Goal: Task Accomplishment & Management: Use online tool/utility

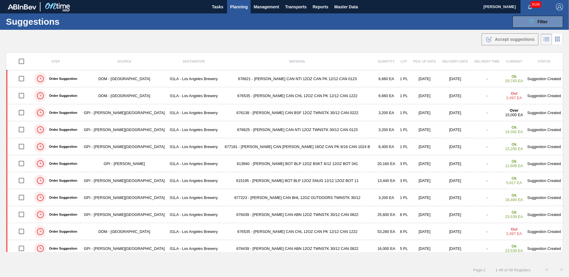
click at [238, 7] on span "Planning" at bounding box center [239, 6] width 18 height 7
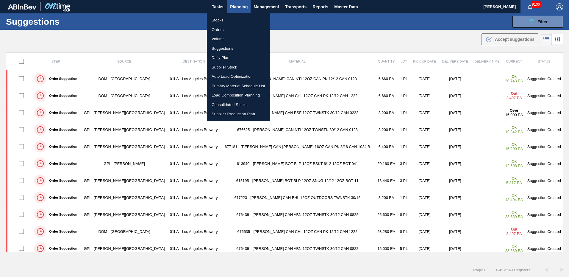
click at [219, 47] on li "Suggestions" at bounding box center [238, 49] width 63 height 10
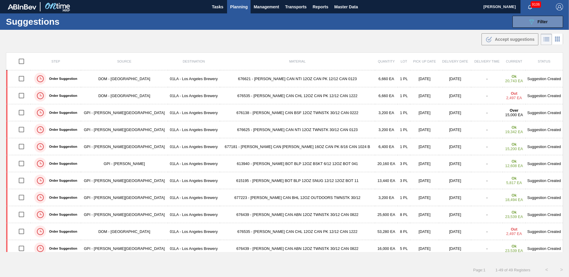
click at [330, 18] on div "Suggestions 089F7B8B-B2A5-4AFE-B5C0-19BA573D28AC Filter Step Step Source Source…" at bounding box center [284, 21] width 569 height 16
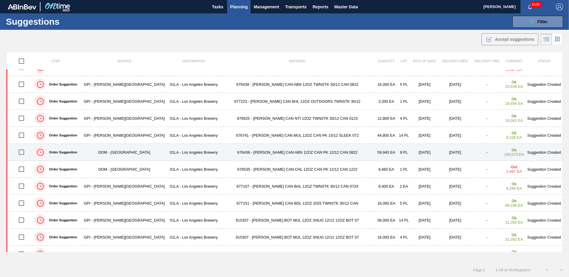
click at [537, 153] on td "Suggestion Created" at bounding box center [545, 152] width 38 height 17
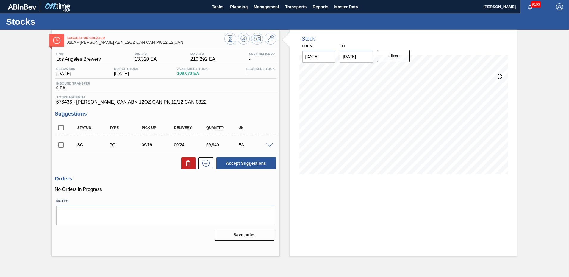
click at [270, 145] on span at bounding box center [269, 145] width 7 height 4
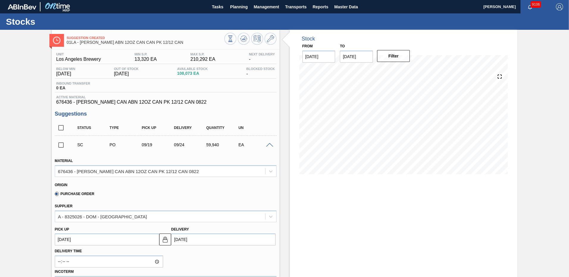
click at [183, 238] on input "[DATE]" at bounding box center [223, 239] width 104 height 12
type input "[DATE]"
type up103834596 "[DATE]"
type input "[DATE]"
type up103834596 "[DATE]"
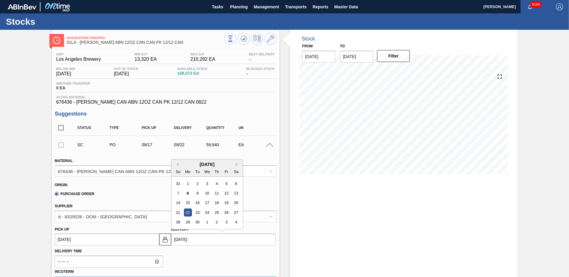
type input "[DATE]"
click at [189, 212] on div "22" at bounding box center [188, 212] width 8 height 8
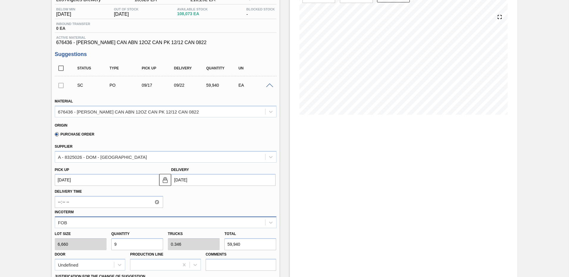
scroll to position [119, 0]
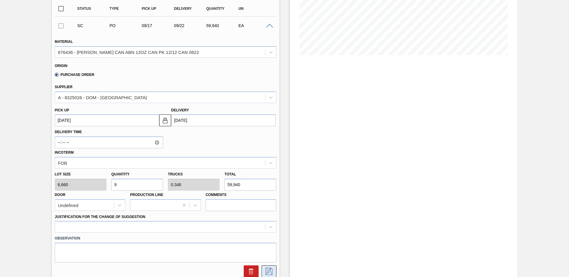
click at [266, 269] on icon at bounding box center [268, 271] width 7 height 7
click at [269, 270] on icon at bounding box center [268, 271] width 7 height 7
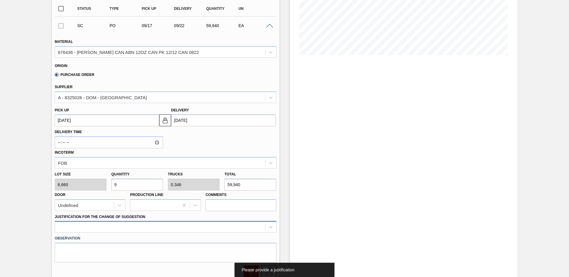
scroll to position [169, 0]
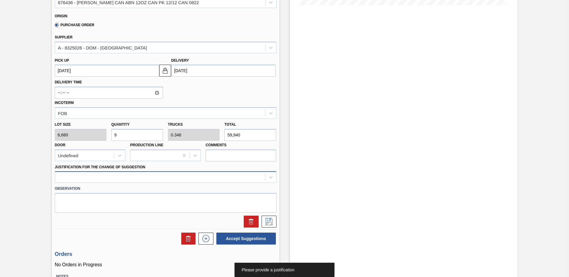
click at [104, 183] on div at bounding box center [166, 177] width 222 height 12
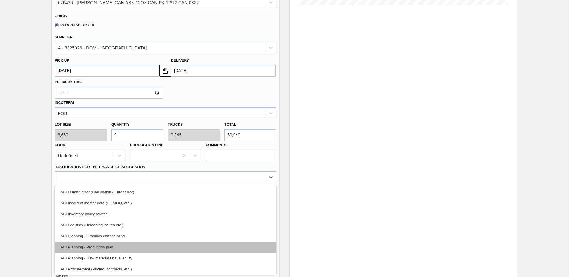
click at [112, 245] on div "ABI Planning - Production plan" at bounding box center [166, 246] width 222 height 11
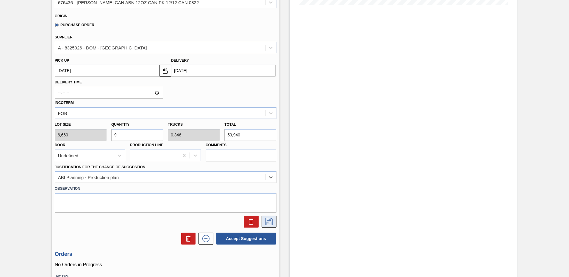
click at [268, 221] on icon at bounding box center [269, 221] width 10 height 7
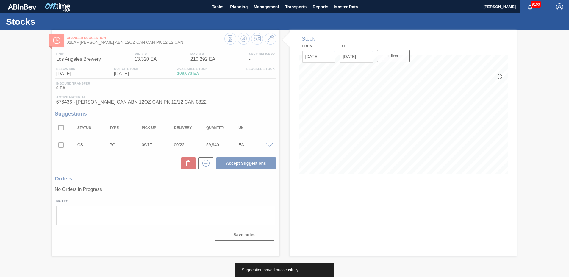
scroll to position [0, 0]
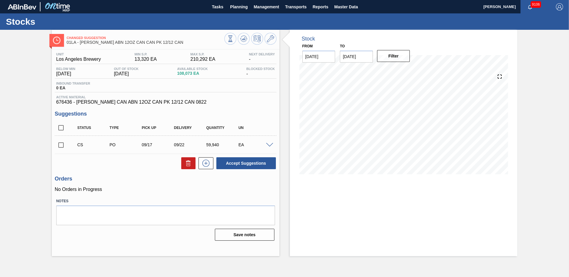
click at [63, 146] on input "checkbox" at bounding box center [61, 145] width 13 height 13
click at [245, 163] on button "Accept Suggestions" at bounding box center [246, 163] width 60 height 12
checkbox input "false"
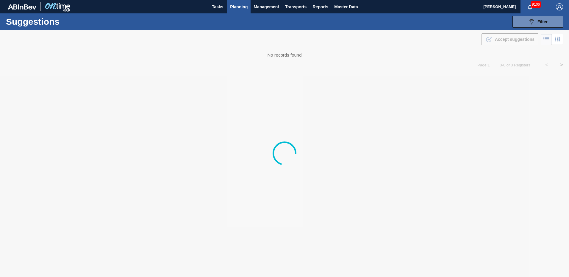
type from "09/01/2025"
type to "10/03/2025"
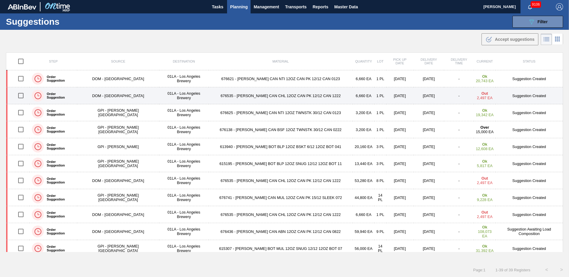
click at [524, 97] on td "Suggestion Created" at bounding box center [529, 95] width 67 height 17
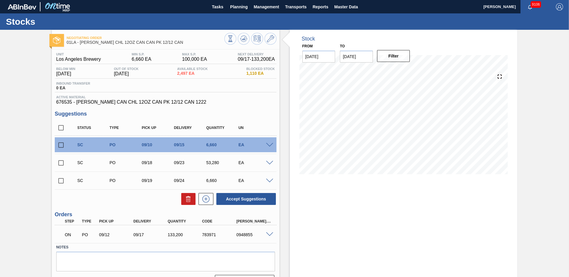
click at [274, 143] on div at bounding box center [271, 144] width 12 height 4
click at [270, 145] on span at bounding box center [269, 145] width 7 height 4
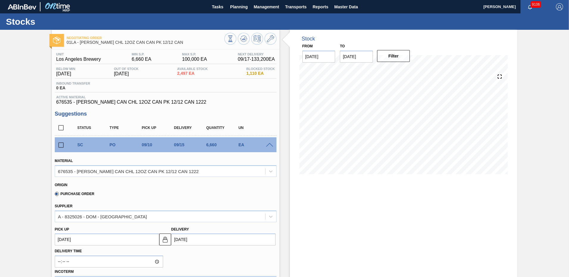
scroll to position [60, 0]
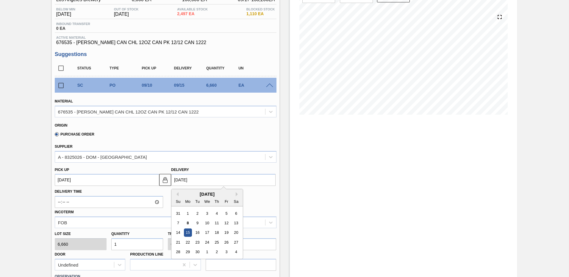
click at [183, 180] on input "09/15/2025" at bounding box center [223, 180] width 104 height 12
click at [186, 242] on div "22" at bounding box center [188, 242] width 8 height 8
type up103836878 "09/17/2025"
type input "09/22/2025"
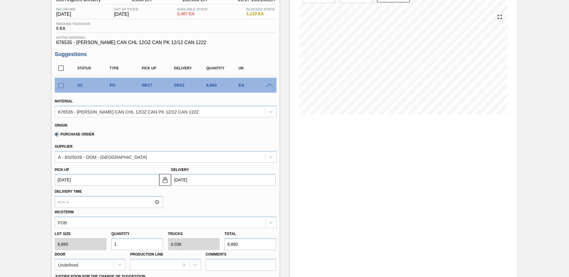
scroll to position [179, 0]
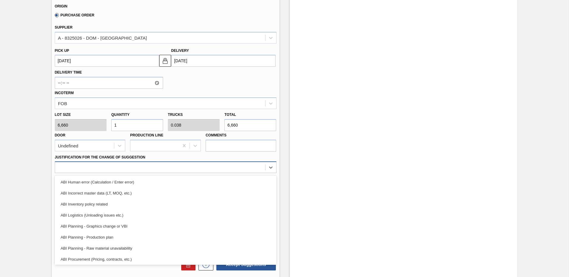
click at [108, 167] on div at bounding box center [160, 167] width 210 height 9
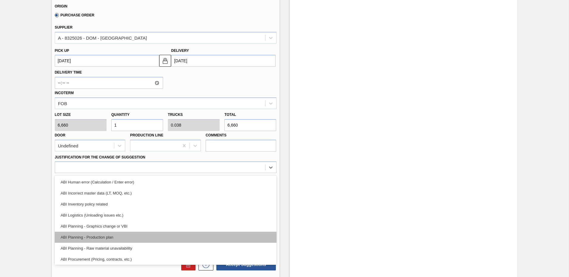
click at [103, 236] on div "ABI Planning - Production plan" at bounding box center [166, 237] width 222 height 11
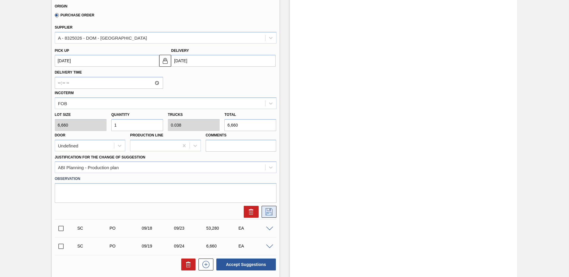
click at [268, 210] on icon at bounding box center [269, 211] width 10 height 7
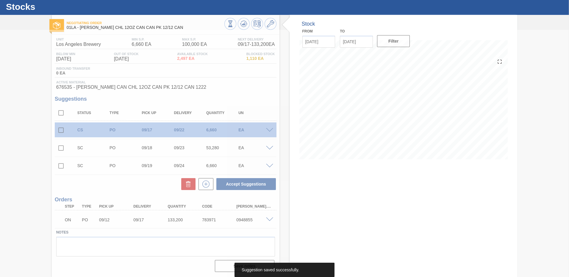
scroll to position [15, 0]
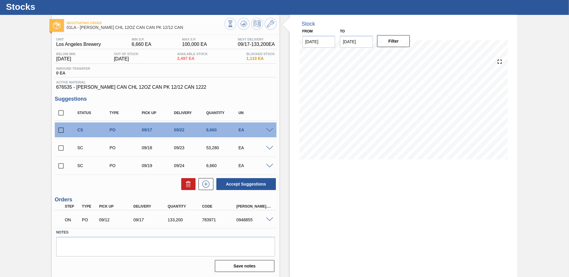
click at [269, 147] on span at bounding box center [269, 148] width 7 height 4
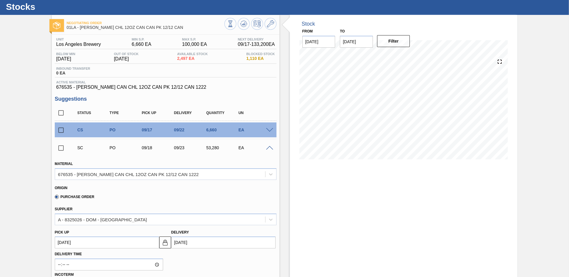
scroll to position [74, 0]
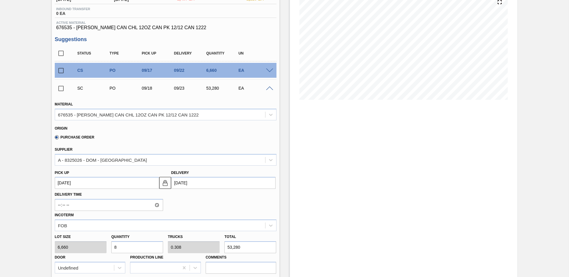
click at [183, 183] on input "09/23/2025" at bounding box center [223, 183] width 104 height 12
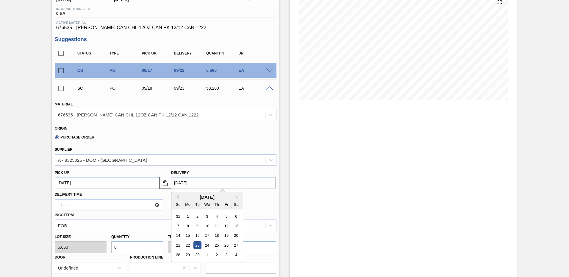
type input "09/2/2025"
type up103836879 "08/28/2025"
type input "09/22/2025"
type up103836879 "09/17/2025"
type input "09/22/2025"
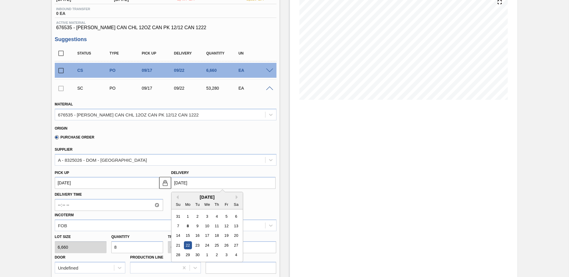
click at [185, 243] on div "22" at bounding box center [188, 245] width 8 height 8
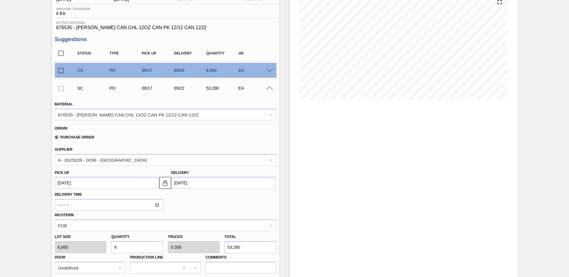
scroll to position [164, 0]
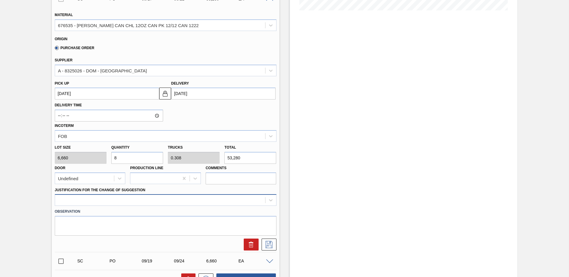
click at [89, 199] on div at bounding box center [166, 200] width 222 height 12
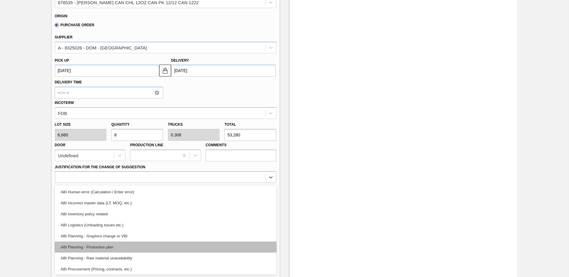
click at [95, 246] on div "ABI Planning - Production plan" at bounding box center [166, 246] width 222 height 11
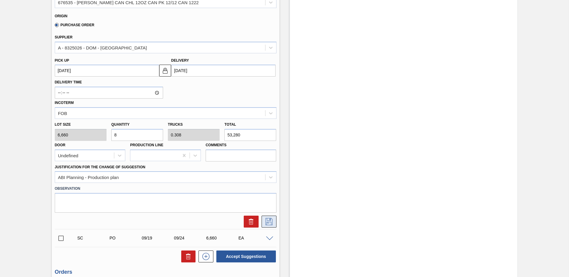
click at [268, 222] on icon at bounding box center [268, 221] width 7 height 7
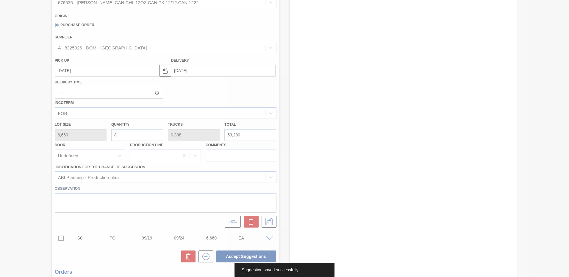
scroll to position [15, 0]
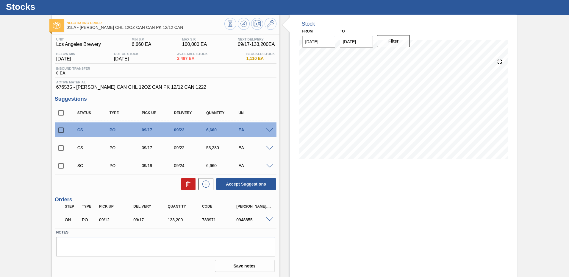
click at [269, 165] on span at bounding box center [269, 166] width 7 height 4
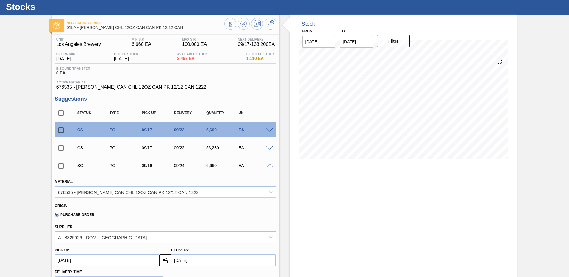
scroll to position [164, 0]
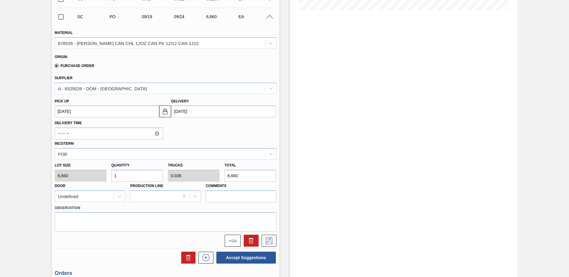
click at [184, 111] on input "09/24/2025" at bounding box center [223, 111] width 104 height 12
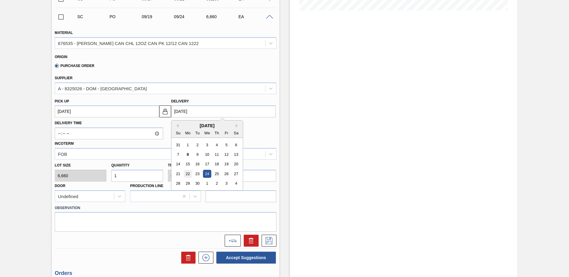
click at [185, 173] on div "22" at bounding box center [188, 174] width 8 height 8
type up103836880 "09/17/2025"
type input "09/22/2025"
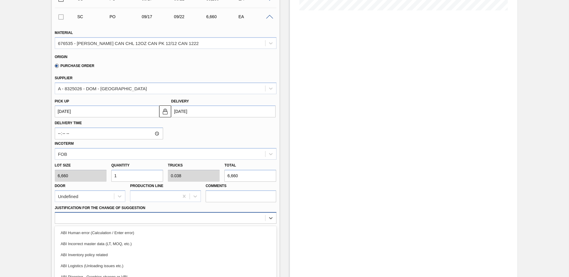
click at [104, 218] on div "option ABI Inventory policy related focused, 3 of 18. 18 results available. Use…" at bounding box center [166, 218] width 222 height 12
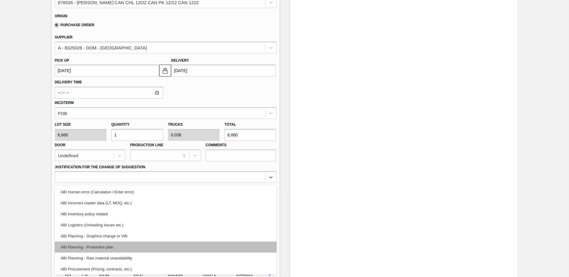
click at [92, 246] on div "ABI Planning - Production plan" at bounding box center [166, 246] width 222 height 11
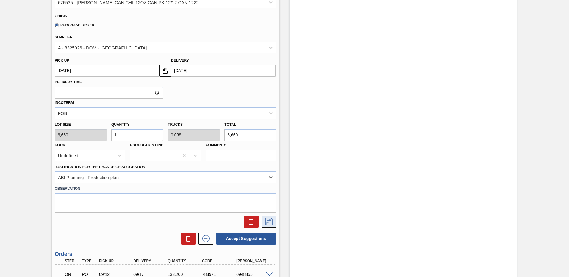
click at [268, 223] on icon at bounding box center [269, 221] width 10 height 7
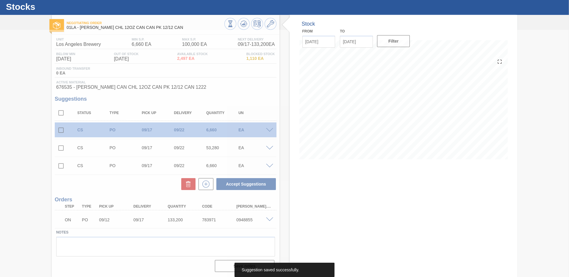
scroll to position [15, 0]
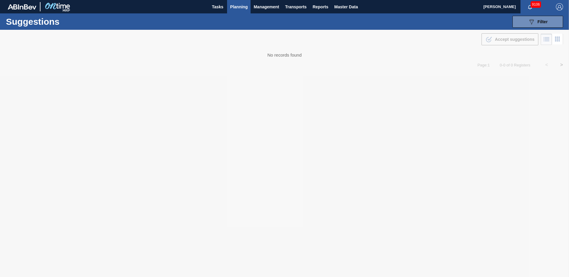
type from "09/01/2025"
type to "10/03/2025"
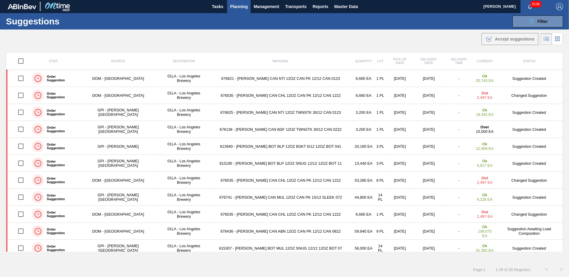
scroll to position [181, 0]
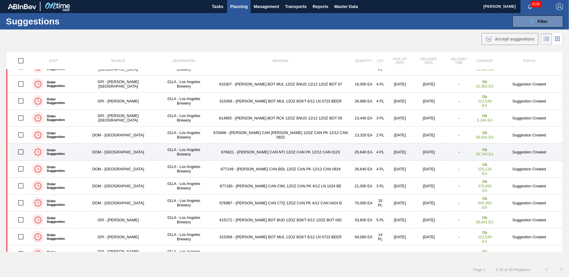
click at [521, 152] on td "Suggestion Created" at bounding box center [529, 151] width 67 height 17
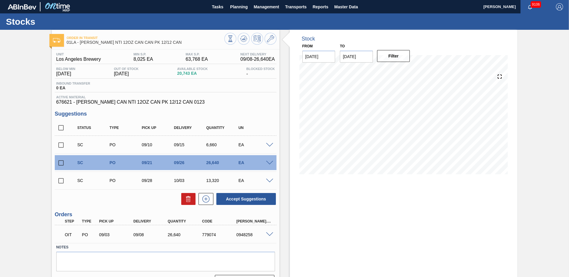
click at [268, 161] on span at bounding box center [269, 163] width 7 height 4
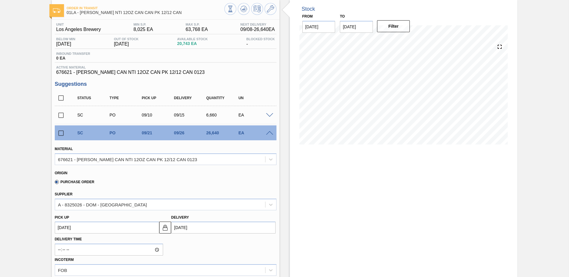
scroll to position [60, 0]
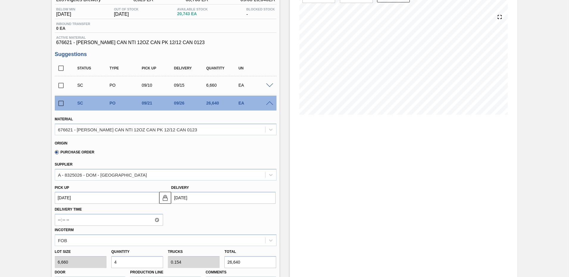
click at [182, 199] on input "09/26/2025" at bounding box center [223, 198] width 104 height 12
click at [189, 169] on div "22" at bounding box center [188, 171] width 8 height 8
type up103834610 "09/17/2025"
type input "09/22/2025"
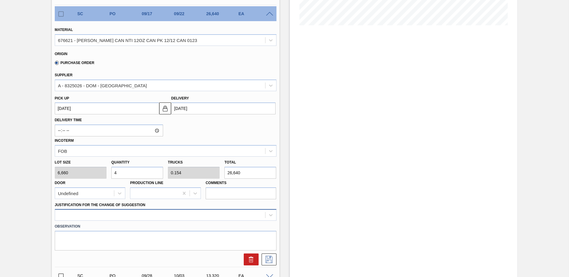
scroll to position [187, 0]
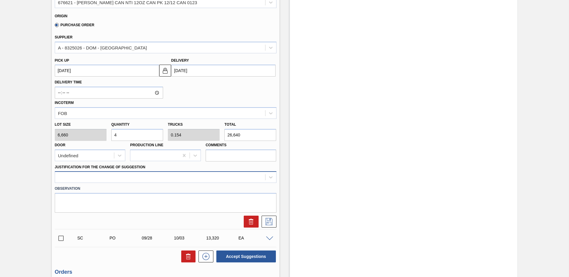
click at [114, 183] on div at bounding box center [166, 177] width 222 height 12
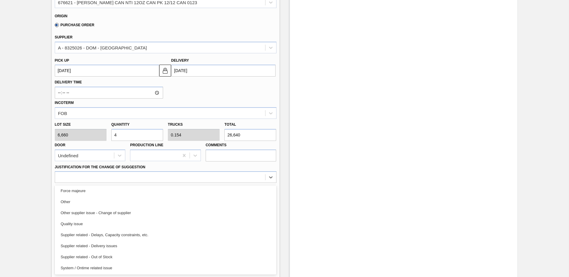
scroll to position [52, 0]
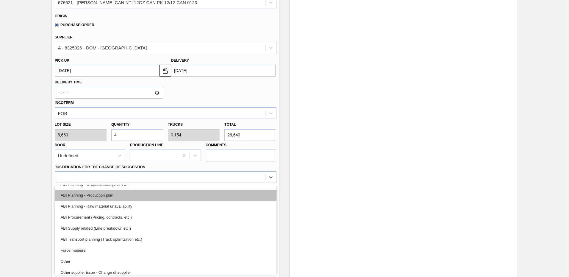
click at [106, 197] on div "ABI Planning - Production plan" at bounding box center [166, 195] width 222 height 11
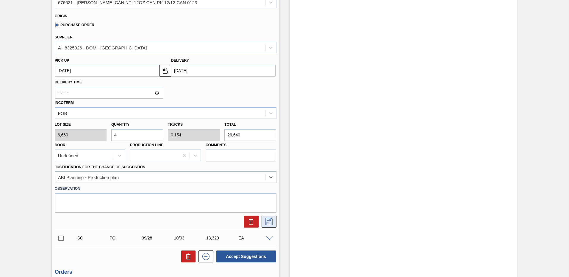
click at [269, 221] on icon at bounding box center [269, 221] width 10 height 7
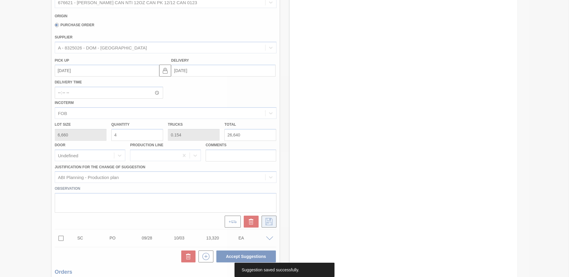
scroll to position [15, 0]
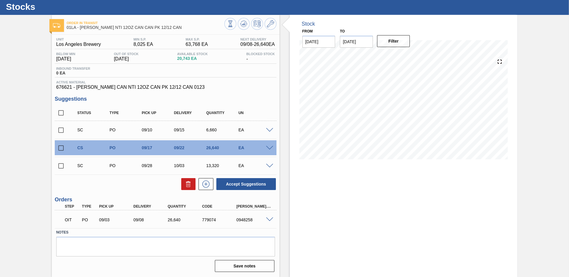
click at [61, 147] on input "checkbox" at bounding box center [61, 148] width 13 height 13
click at [240, 185] on button "Accept Suggestions" at bounding box center [246, 184] width 60 height 12
checkbox input "false"
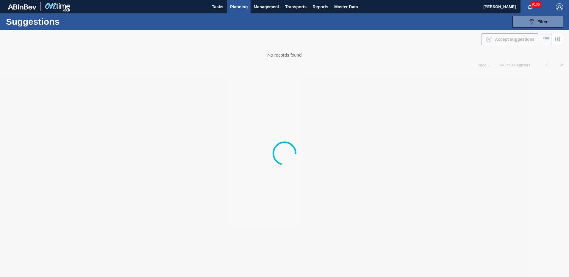
type from "09/01/2025"
type to "10/03/2025"
type from "[DATE]"
type to "10/03/2025"
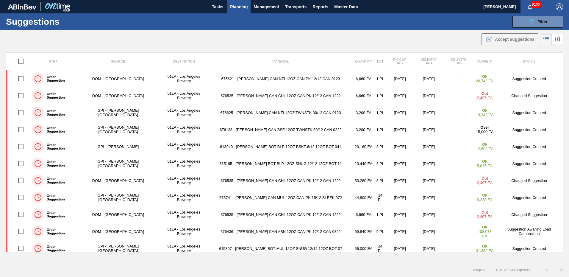
click at [413, 30] on div ".b{fill:var(--color-action-default)} Accept suggestions" at bounding box center [284, 38] width 569 height 17
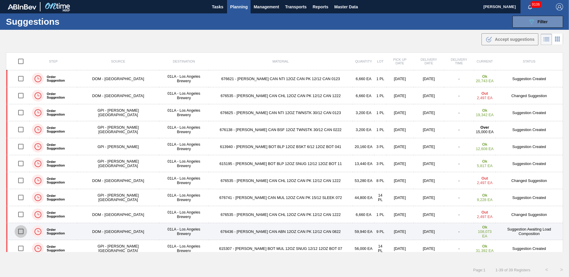
click at [24, 231] on input "checkbox" at bounding box center [21, 231] width 13 height 13
checkbox input "true"
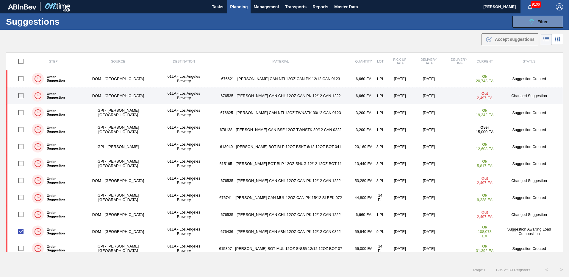
click at [24, 94] on input "checkbox" at bounding box center [21, 95] width 13 height 13
checkbox input "true"
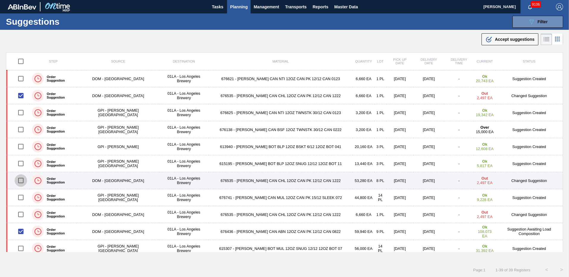
click at [24, 179] on input "checkbox" at bounding box center [21, 180] width 13 height 13
checkbox input "true"
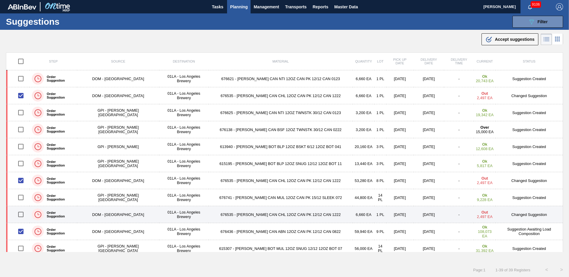
click at [24, 215] on input "checkbox" at bounding box center [21, 214] width 13 height 13
checkbox input "true"
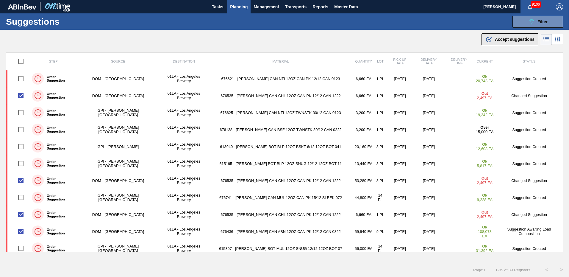
click at [505, 40] on span "Accept suggestions" at bounding box center [515, 39] width 40 height 5
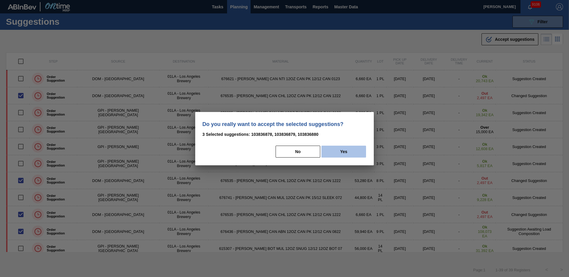
click at [345, 149] on button "Yes" at bounding box center [343, 152] width 45 height 12
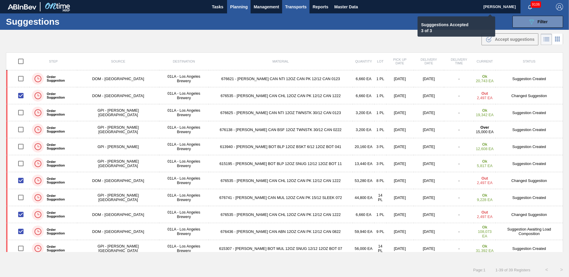
checkbox input "false"
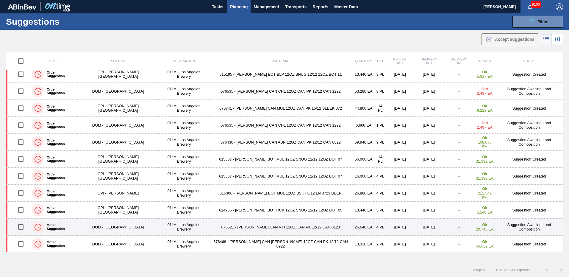
scroll to position [179, 0]
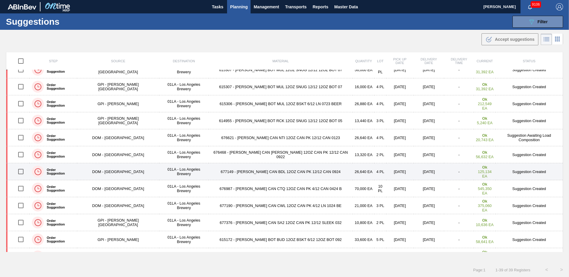
click at [518, 171] on td "Suggestion Created" at bounding box center [529, 171] width 67 height 17
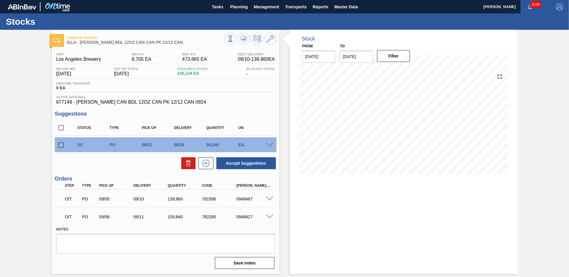
click at [269, 144] on span at bounding box center [269, 145] width 7 height 4
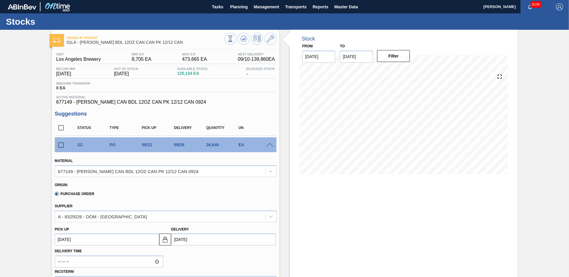
scroll to position [89, 0]
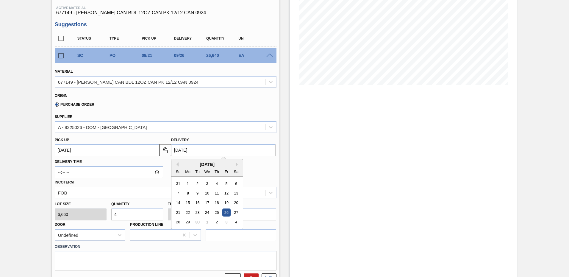
click at [190, 147] on input "[DATE]" at bounding box center [223, 150] width 104 height 12
drag, startPoint x: 188, startPoint y: 210, endPoint x: 169, endPoint y: 212, distance: 18.8
click at [187, 211] on div "22" at bounding box center [188, 212] width 8 height 8
type up103834736 "[DATE]"
type input "[DATE]"
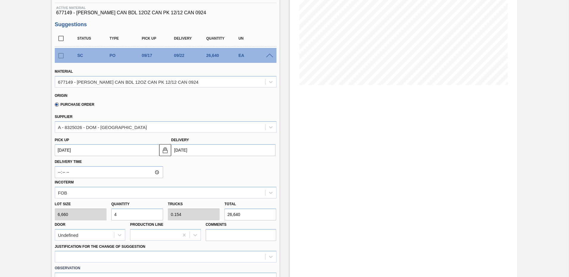
click at [135, 212] on input "4" at bounding box center [137, 214] width 52 height 12
type input "0"
type input "3"
type input "0.115"
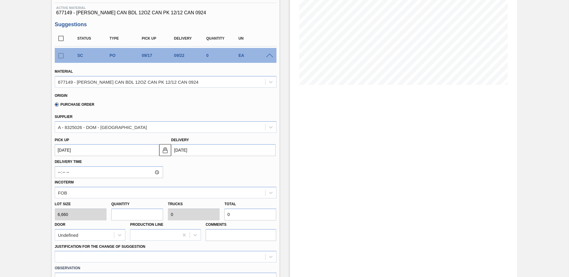
type input "19,980"
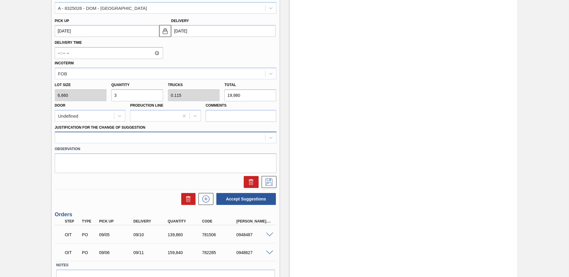
type input "3"
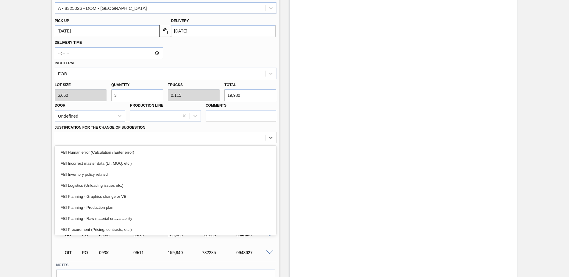
click at [110, 137] on div at bounding box center [160, 137] width 210 height 9
drag, startPoint x: 274, startPoint y: 177, endPoint x: 276, endPoint y: 186, distance: 9.6
click at [276, 186] on div "Material 677149 - CARR CAN BDL 12OZ CAN PK 12/12 CAN 0924 Origin Purchase Order…" at bounding box center [166, 66] width 222 height 244
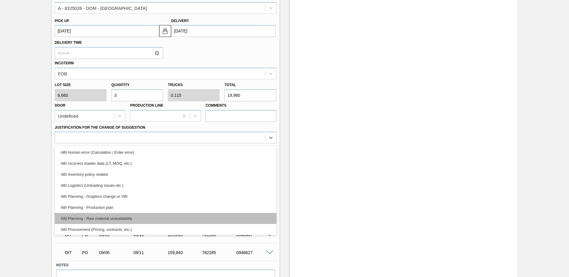
scroll to position [60, 0]
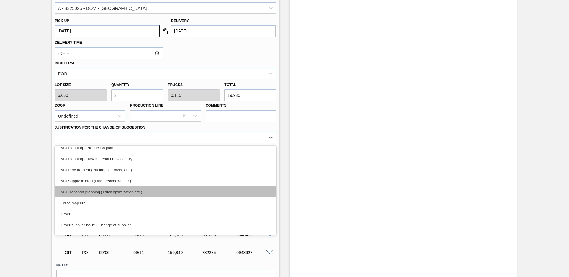
click at [94, 189] on div "ABI Transport planning (Truck optimization etc.)" at bounding box center [166, 191] width 222 height 11
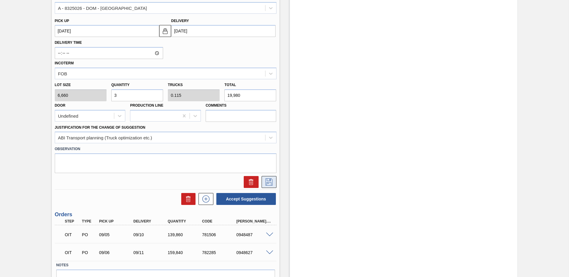
click at [267, 182] on icon at bounding box center [269, 181] width 10 height 7
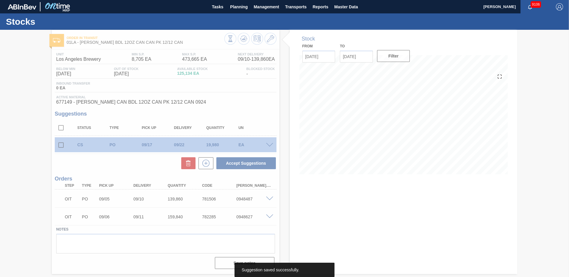
scroll to position [0, 0]
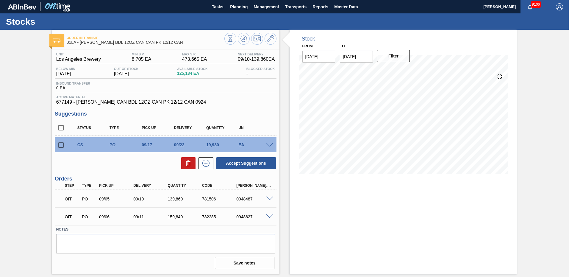
click at [60, 128] on input "checkbox" at bounding box center [61, 127] width 13 height 13
checkbox input "true"
click at [250, 163] on button "Accept Suggestions" at bounding box center [246, 163] width 60 height 12
checkbox input "false"
click at [240, 7] on span "Planning" at bounding box center [239, 6] width 18 height 7
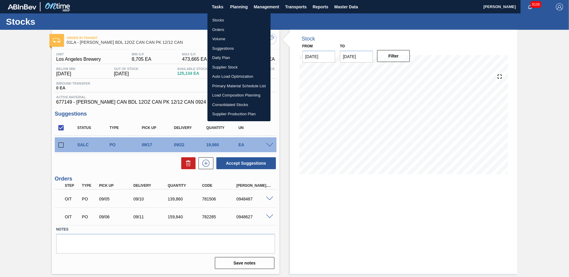
click at [223, 45] on li "Suggestions" at bounding box center [238, 49] width 63 height 10
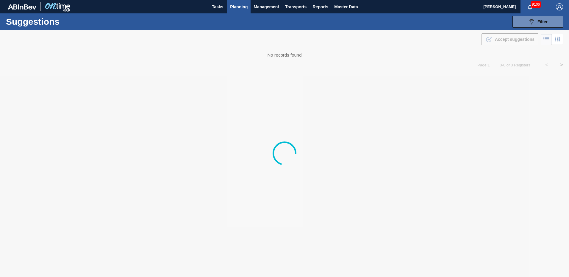
type from "[DATE]"
type to "[DATE]"
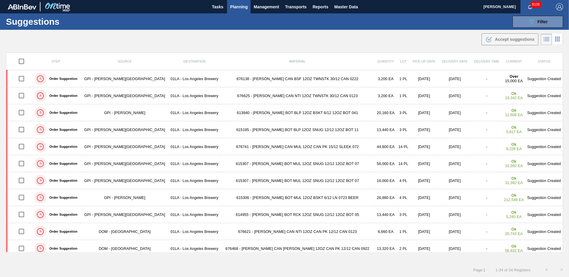
click at [369, 25] on div "Suggestions 089F7B8B-B2A5-4AFE-B5C0-19BA573D28AC Filter Step Step Source Source…" at bounding box center [284, 21] width 569 height 16
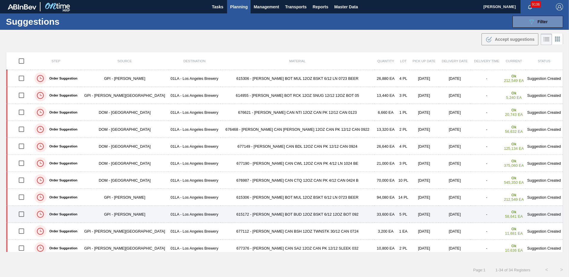
scroll to position [89, 0]
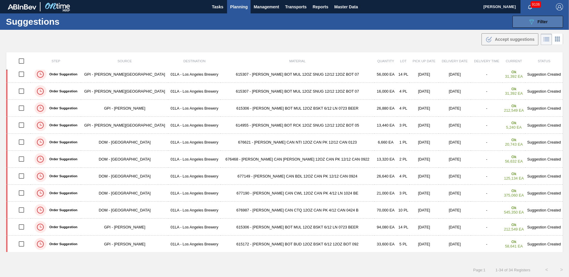
click at [539, 23] on span "Filter" at bounding box center [543, 21] width 10 height 5
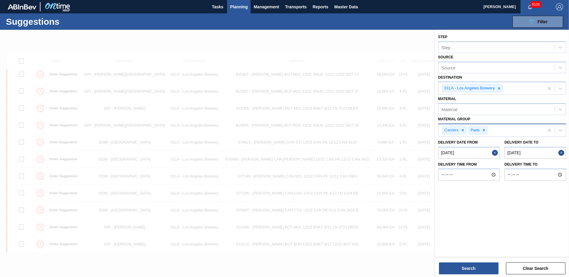
drag, startPoint x: 473, startPoint y: 268, endPoint x: 544, endPoint y: 136, distance: 149.7
click at [542, 144] on div "Step Step Source Source Destination 01LA - Los Angeles Brewery Material Materia…" at bounding box center [502, 143] width 134 height 226
click at [483, 129] on icon at bounding box center [484, 130] width 4 height 4
click at [474, 267] on button "Search" at bounding box center [469, 268] width 60 height 12
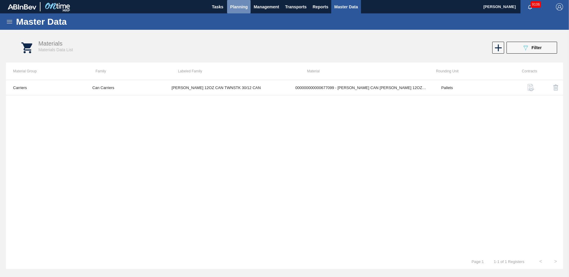
click at [235, 8] on span "Planning" at bounding box center [239, 6] width 18 height 7
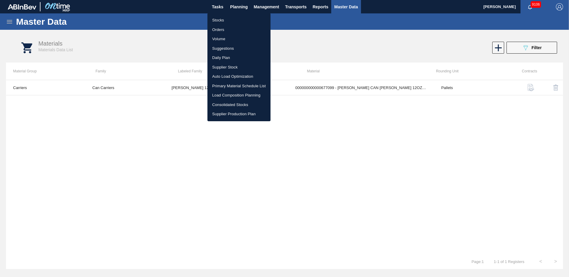
click at [235, 92] on li "Load Composition Planning" at bounding box center [238, 95] width 63 height 10
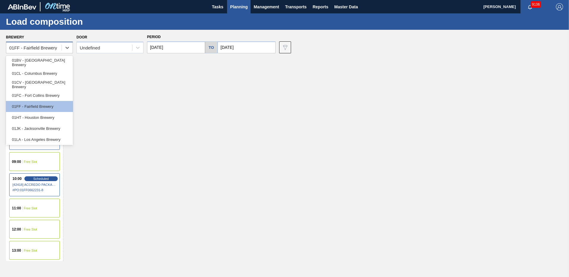
click at [59, 49] on div "01FF - Fairfield Brewery" at bounding box center [33, 47] width 55 height 9
click at [23, 142] on div "01LA - Los Angeles Brewery" at bounding box center [39, 139] width 67 height 11
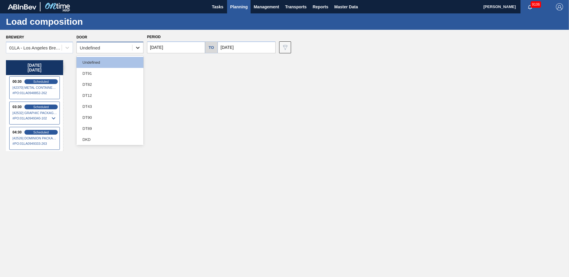
click at [138, 47] on icon at bounding box center [138, 48] width 6 height 6
click at [105, 102] on div "DT43" at bounding box center [109, 106] width 67 height 11
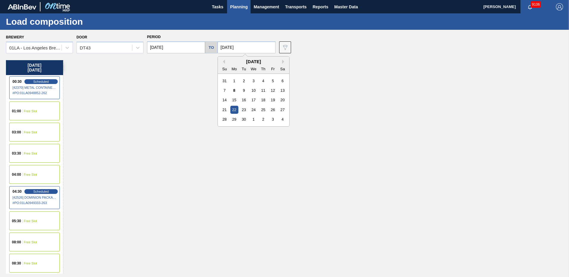
click at [251, 47] on input "[DATE]" at bounding box center [247, 47] width 58 height 12
click at [173, 134] on div "Monday 09/22/2025 00:30 Scheduled [42370] METAL CONTAINER CORPORATION - 0008219…" at bounding box center [286, 166] width 560 height 213
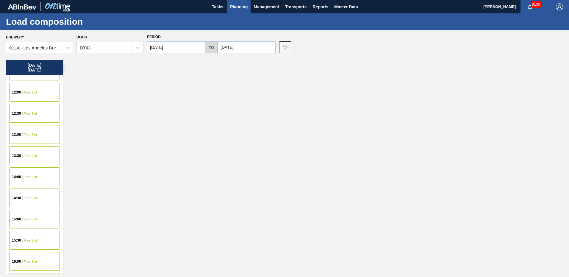
scroll to position [417, 0]
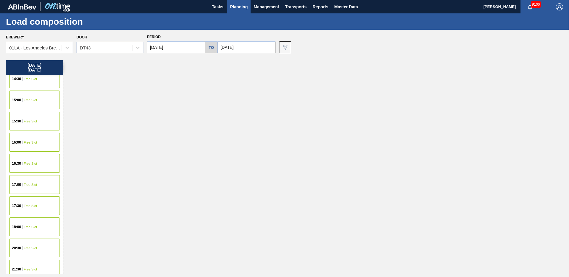
click at [26, 185] on span "Free Slot" at bounding box center [30, 185] width 13 height 4
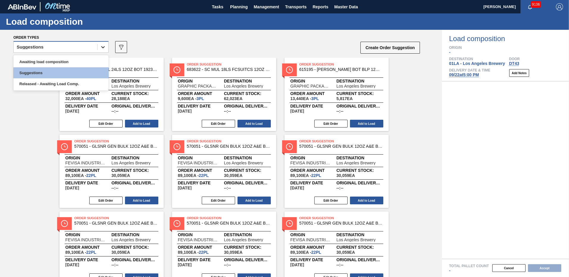
click at [99, 46] on div at bounding box center [103, 47] width 11 height 11
click at [53, 60] on div "Awaiting load composition" at bounding box center [60, 61] width 95 height 11
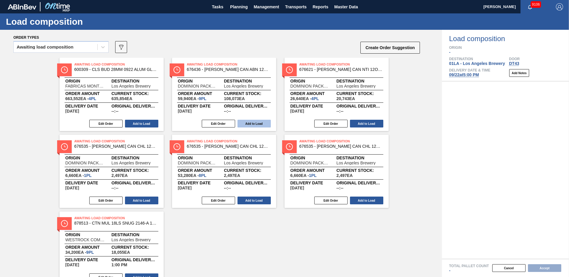
click at [260, 123] on button "Add to Load" at bounding box center [254, 124] width 33 height 8
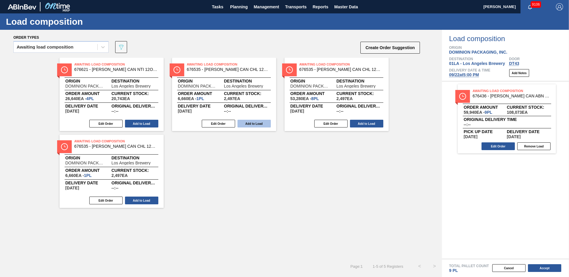
click at [256, 121] on button "Add to Load" at bounding box center [254, 124] width 33 height 8
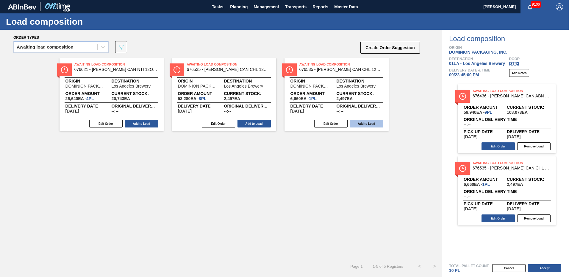
click at [366, 121] on button "Add to Load" at bounding box center [366, 124] width 33 height 8
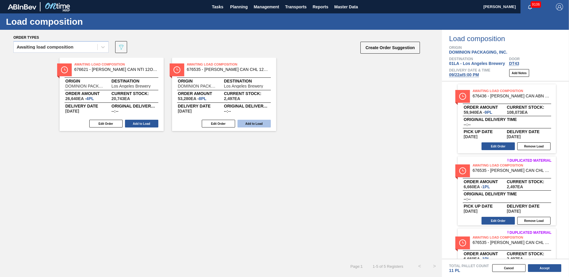
click at [253, 123] on button "Add to Load" at bounding box center [254, 124] width 33 height 8
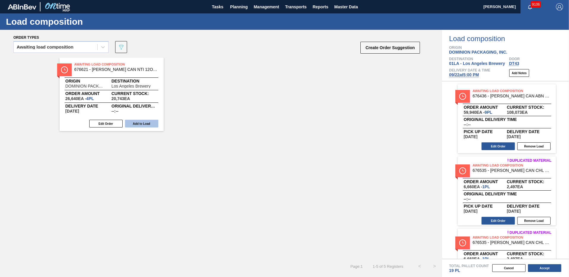
click at [141, 125] on button "Add to Load" at bounding box center [141, 124] width 33 height 8
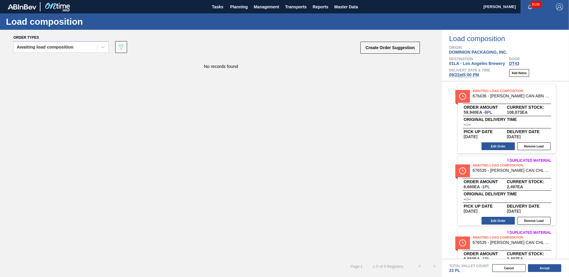
click at [268, 122] on div "No records found" at bounding box center [221, 158] width 442 height 201
click at [335, 115] on div "No records found" at bounding box center [221, 158] width 442 height 201
click at [123, 90] on div "No records found" at bounding box center [221, 158] width 442 height 201
click at [102, 49] on icon at bounding box center [103, 47] width 6 height 6
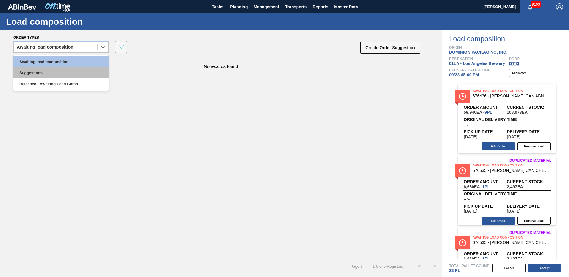
click at [59, 72] on div "Suggestions" at bounding box center [60, 72] width 95 height 11
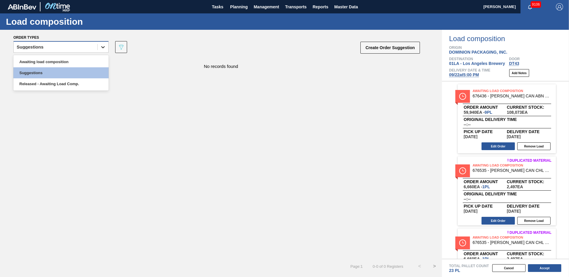
click at [105, 48] on icon at bounding box center [103, 47] width 6 height 6
click at [70, 61] on div "Awaiting load composition" at bounding box center [60, 61] width 95 height 11
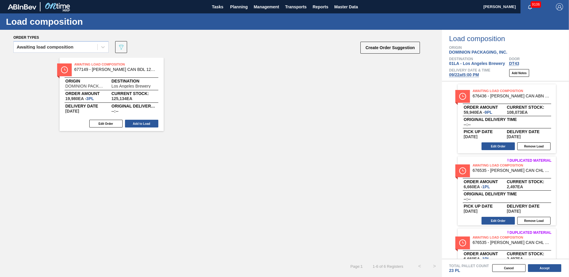
drag, startPoint x: 138, startPoint y: 121, endPoint x: 148, endPoint y: 120, distance: 9.5
click at [141, 121] on button "Add to Load" at bounding box center [141, 124] width 33 height 8
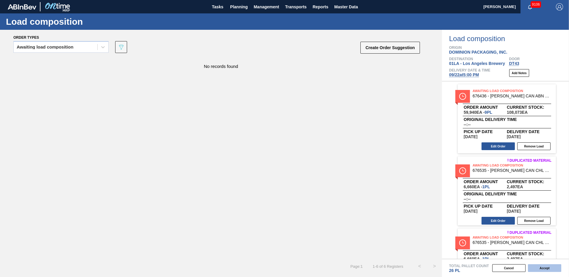
click at [543, 267] on button "Accept" at bounding box center [544, 268] width 33 height 8
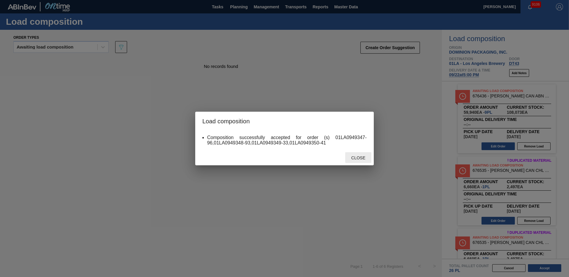
click at [362, 158] on span "Close" at bounding box center [358, 157] width 24 height 5
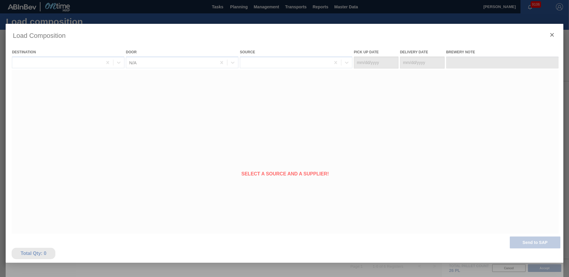
type Date "09/17/2025"
type Date "09/22/2025"
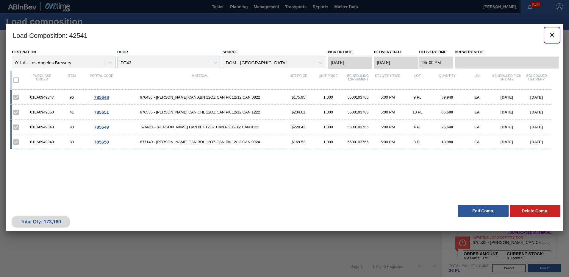
drag, startPoint x: 551, startPoint y: 33, endPoint x: 371, endPoint y: 2, distance: 182.4
click at [551, 33] on icon "botão de ícone" at bounding box center [552, 34] width 7 height 7
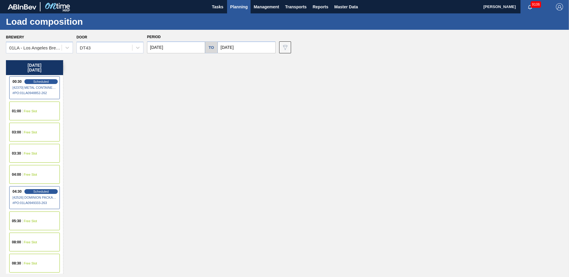
click at [252, 46] on input "09/22/2025" at bounding box center [247, 47] width 58 height 12
click at [243, 109] on div "23" at bounding box center [244, 110] width 8 height 8
type input "09/23/2025"
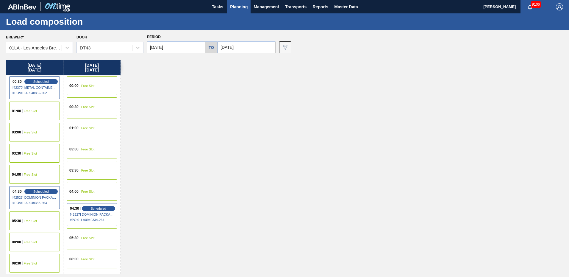
click at [188, 50] on input "09/22/2025" at bounding box center [176, 47] width 58 height 12
click at [174, 111] on div "23" at bounding box center [173, 110] width 8 height 8
type input "09/23/2025"
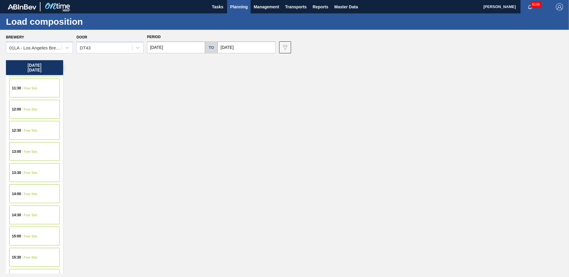
scroll to position [387, 0]
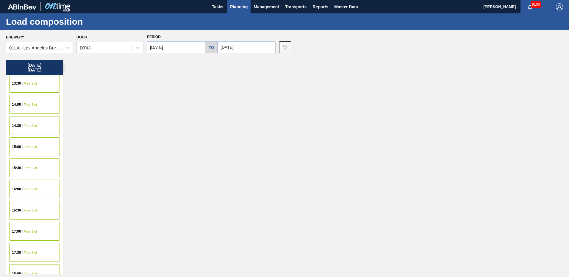
click at [24, 229] on span "Free Slot" at bounding box center [30, 231] width 13 height 4
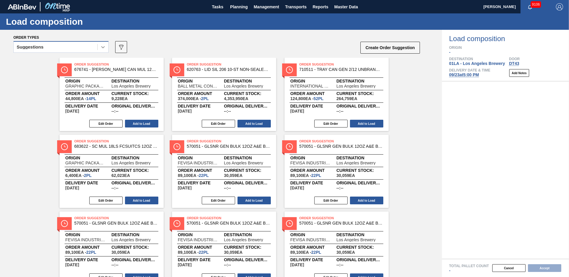
click at [102, 49] on icon at bounding box center [103, 47] width 6 height 6
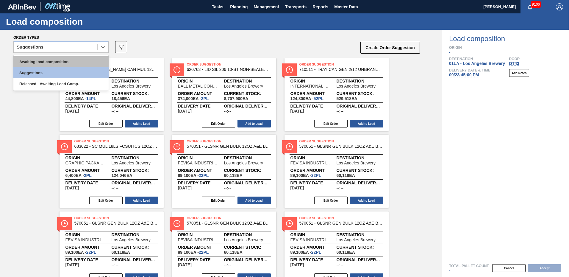
click at [50, 60] on div "Awaiting load composition" at bounding box center [60, 61] width 95 height 11
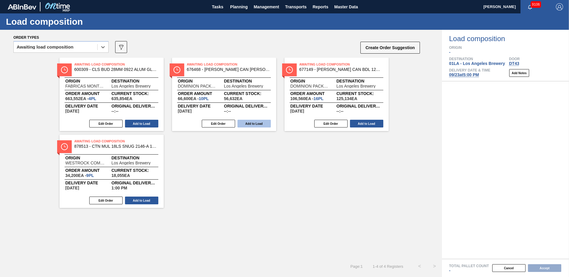
click at [257, 124] on button "Add to Load" at bounding box center [254, 124] width 33 height 8
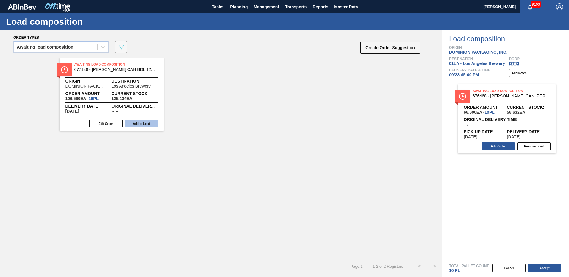
click at [144, 125] on button "Add to Load" at bounding box center [141, 124] width 33 height 8
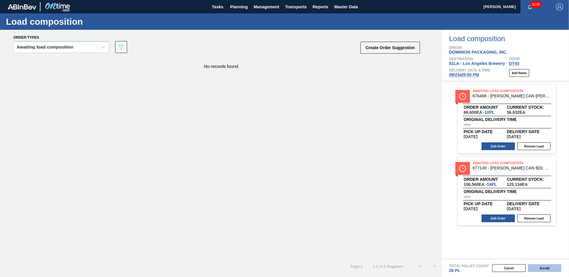
click at [549, 268] on button "Accept" at bounding box center [544, 268] width 33 height 8
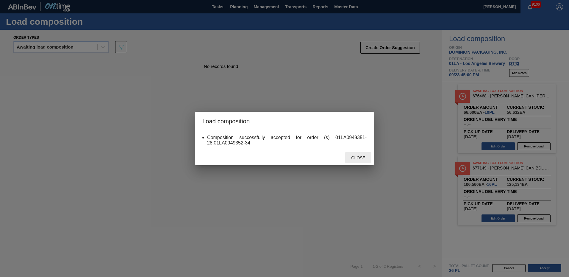
click at [366, 161] on div "Close" at bounding box center [358, 157] width 26 height 11
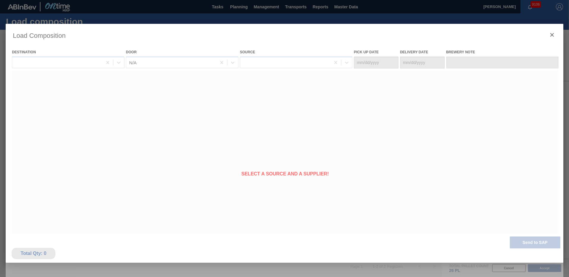
type Date "09/18/2025"
type Date "09/23/2025"
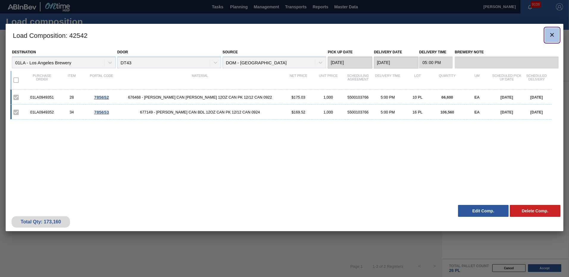
click at [554, 35] on icon "botão de ícone" at bounding box center [552, 34] width 7 height 7
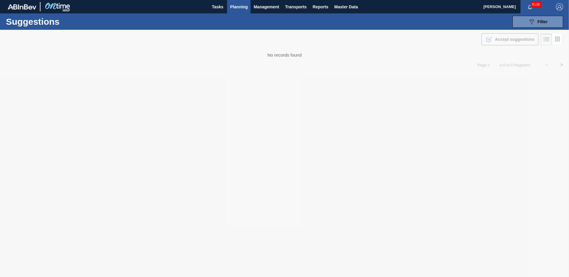
type from "[DATE]"
type to "[DATE]"
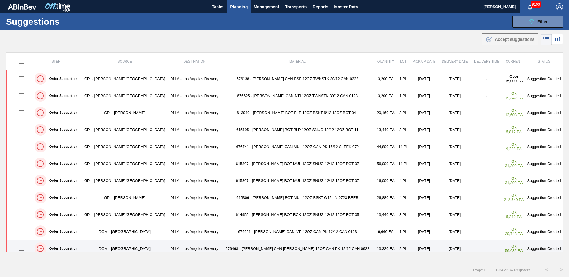
click at [442, 247] on td "[DATE]" at bounding box center [455, 248] width 32 height 17
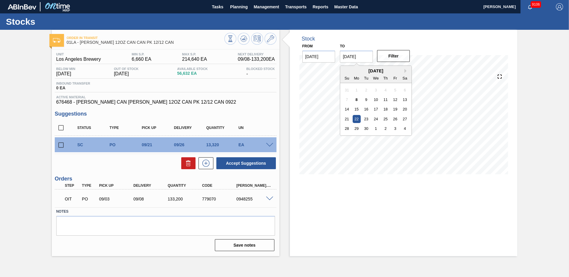
click at [363, 57] on input "[DATE]" at bounding box center [356, 57] width 33 height 12
click at [270, 144] on span at bounding box center [269, 145] width 7 height 4
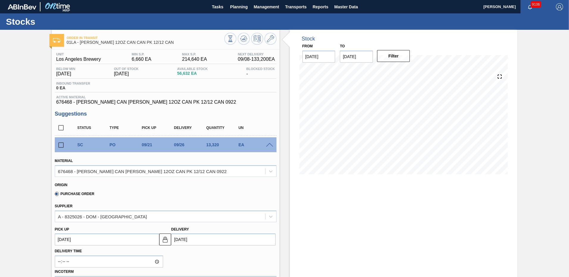
drag, startPoint x: 182, startPoint y: 241, endPoint x: 183, endPoint y: 246, distance: 5.4
click at [182, 241] on input "[DATE]" at bounding box center [223, 239] width 104 height 12
type input "[DATE]"
type up103839246 "[DATE]"
type input "[DATE]"
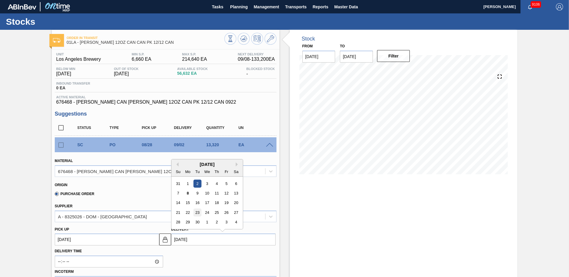
click at [196, 212] on div "23" at bounding box center [197, 212] width 8 height 8
type up103839246 "[DATE]"
type input "[DATE]"
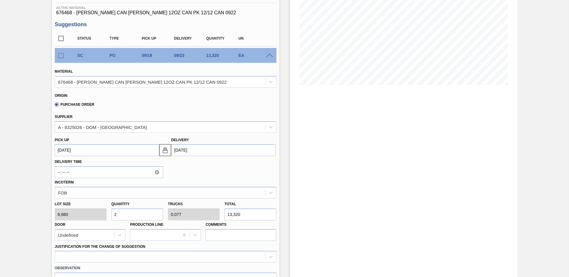
click at [0, 0] on html "Tasks Planning Management Transports Reports Master Data [PERSON_NAME] 9106 Mar…" at bounding box center [284, 0] width 569 height 0
type input "1"
type input "0.038"
type input "6,660"
type input "10"
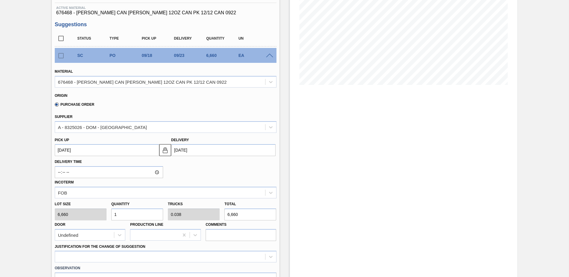
type input "0.385"
type input "66,600"
type input "10"
drag, startPoint x: 138, startPoint y: 215, endPoint x: 141, endPoint y: 216, distance: 3.8
click at [138, 215] on input "10" at bounding box center [137, 214] width 52 height 12
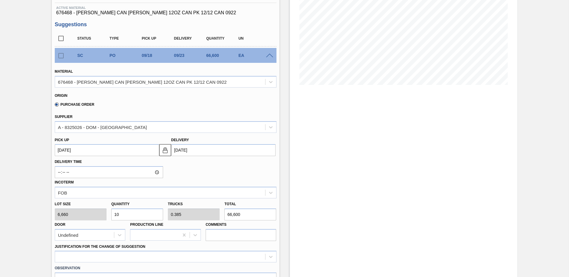
scroll to position [149, 0]
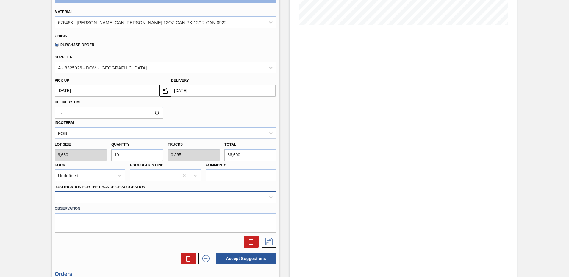
click at [89, 193] on div at bounding box center [166, 197] width 222 height 12
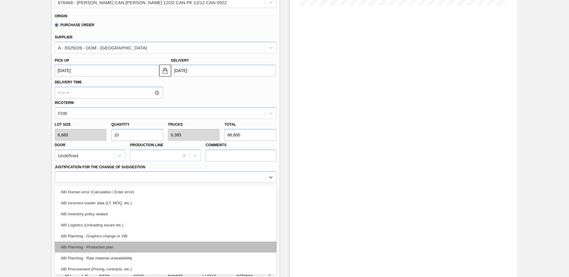
click at [111, 245] on div "ABI Planning - Production plan" at bounding box center [166, 246] width 222 height 11
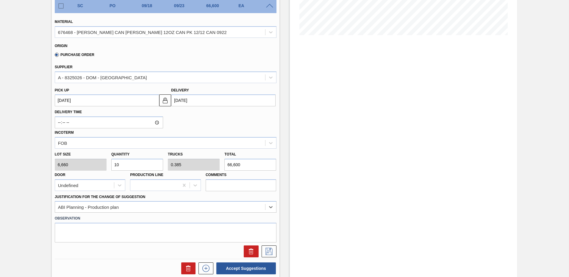
scroll to position [223, 0]
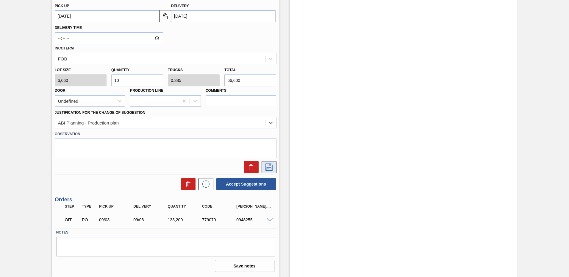
click at [271, 167] on icon at bounding box center [269, 166] width 10 height 7
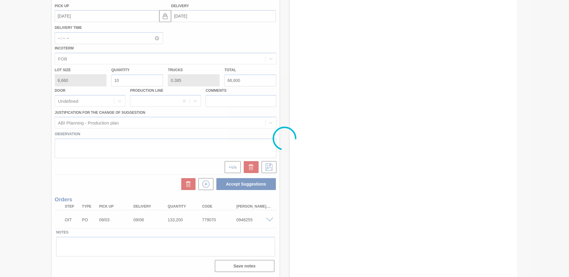
scroll to position [0, 0]
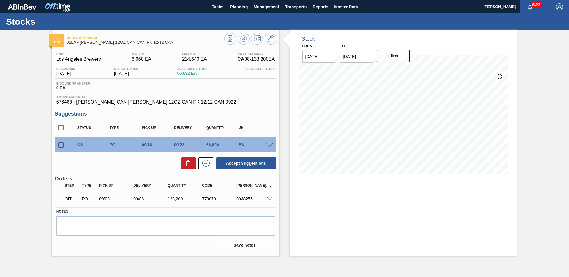
click at [61, 126] on input "checkbox" at bounding box center [61, 127] width 13 height 13
checkbox input "true"
click at [257, 164] on button "Accept Suggestions" at bounding box center [246, 163] width 60 height 12
checkbox input "false"
click at [238, 7] on span "Planning" at bounding box center [239, 6] width 18 height 7
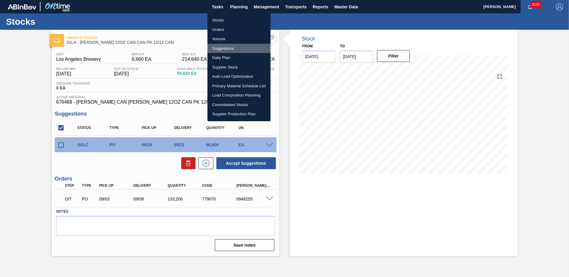
click at [227, 47] on li "Suggestions" at bounding box center [238, 49] width 63 height 10
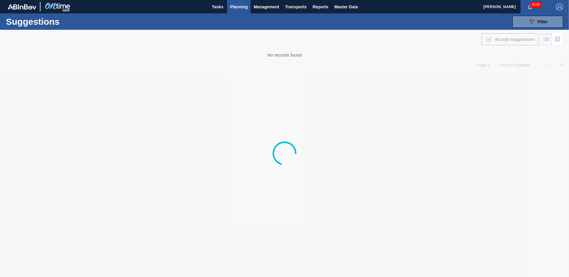
type from "[DATE]"
type to "[DATE]"
click at [426, 18] on div "Suggestions 089F7B8B-B2A5-4AFE-B5C0-19BA573D28AC Filter Step Step Source Source…" at bounding box center [284, 21] width 569 height 16
click at [451, 18] on div "Suggestions 089F7B8B-B2A5-4AFE-B5C0-19BA573D28AC Filter Step Step Source Source…" at bounding box center [284, 21] width 569 height 16
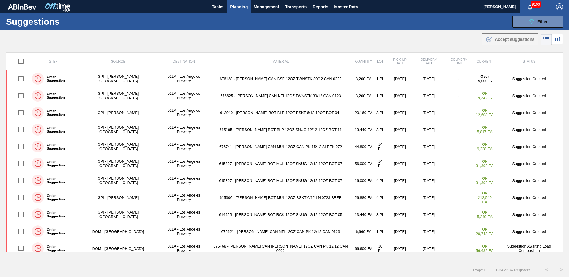
click at [452, 22] on div "Suggestions 089F7B8B-B2A5-4AFE-B5C0-19BA573D28AC Filter Step Step Source Source…" at bounding box center [284, 21] width 569 height 16
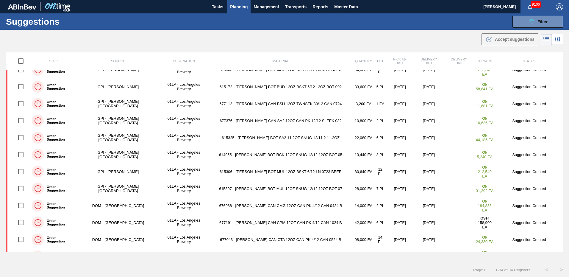
scroll to position [127, 0]
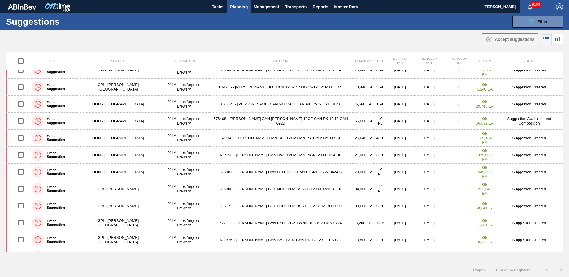
drag, startPoint x: 524, startPoint y: 138, endPoint x: 515, endPoint y: 137, distance: 9.0
click at [524, 138] on td "Suggestion Created" at bounding box center [529, 137] width 67 height 17
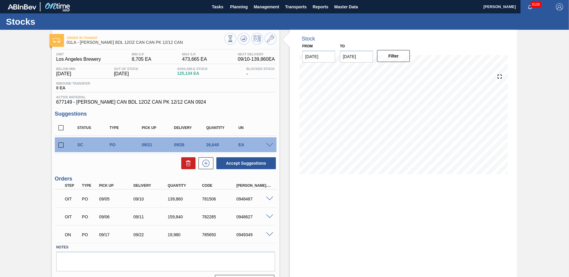
click at [271, 144] on span at bounding box center [269, 145] width 7 height 4
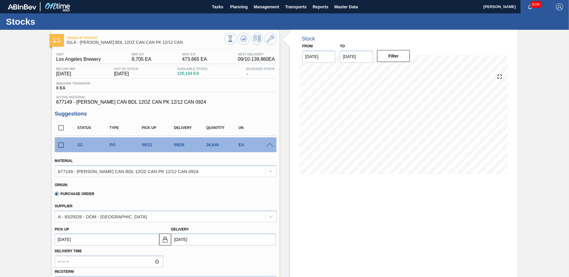
scroll to position [149, 0]
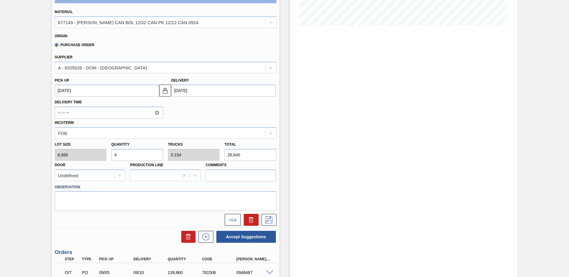
drag, startPoint x: 119, startPoint y: 156, endPoint x: 0, endPoint y: 156, distance: 119.1
click at [0, 0] on html "Tasks Planning Management Transports Reports Master Data [PERSON_NAME] 9106 Mar…" at bounding box center [284, 0] width 569 height 0
type input "1"
type input "0.038"
type input "6,660"
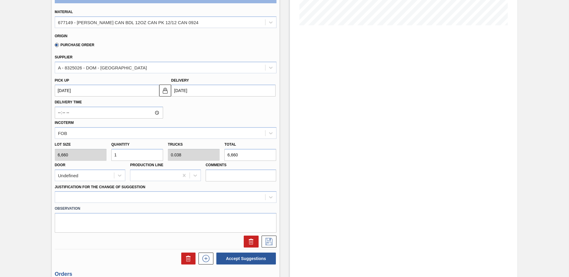
type input "16"
type input "0.615"
type input "106,560"
type input "16"
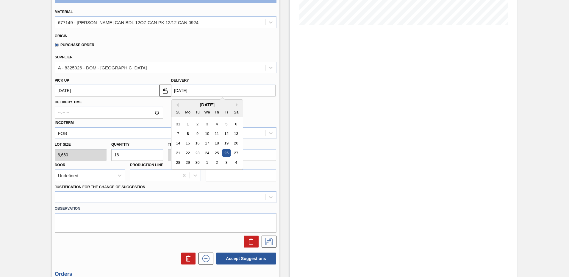
click at [213, 86] on input "[DATE]" at bounding box center [223, 91] width 104 height 12
click at [186, 151] on div "22" at bounding box center [188, 153] width 8 height 8
type up103839343 "[DATE]"
type input "[DATE]"
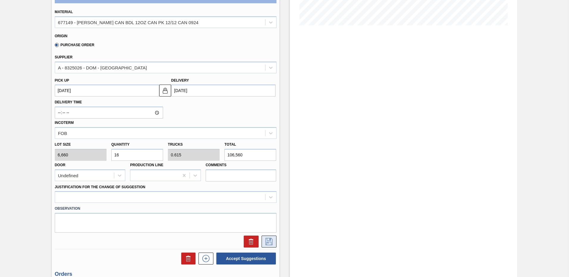
click at [273, 243] on button at bounding box center [269, 241] width 15 height 12
click at [268, 242] on icon at bounding box center [269, 241] width 10 height 7
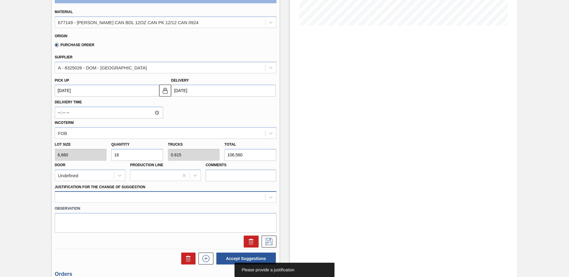
scroll to position [169, 0]
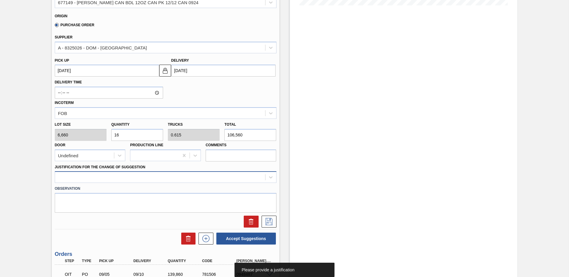
click at [122, 183] on div at bounding box center [166, 177] width 222 height 12
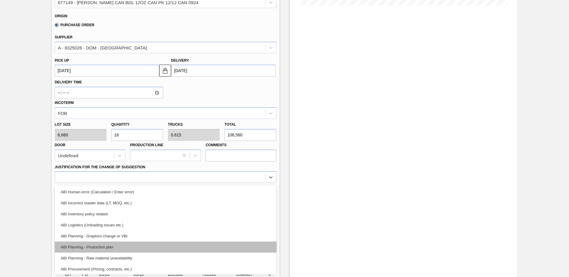
click at [113, 244] on div "ABI Planning - Production plan" at bounding box center [166, 246] width 222 height 11
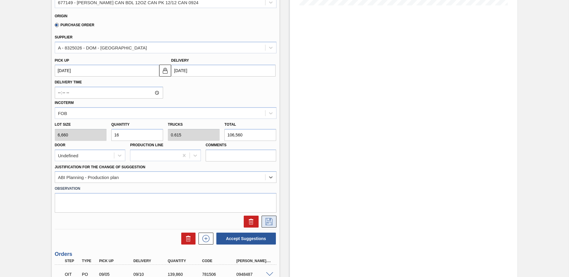
click at [271, 222] on icon at bounding box center [269, 221] width 10 height 7
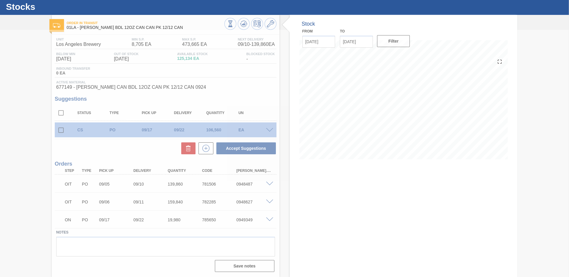
scroll to position [15, 0]
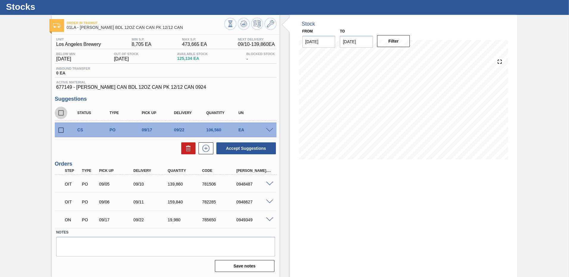
click at [62, 113] on input "checkbox" at bounding box center [61, 113] width 13 height 13
checkbox input "true"
click at [250, 148] on button "Accept Suggestions" at bounding box center [246, 148] width 60 height 12
drag, startPoint x: 186, startPoint y: 90, endPoint x: 48, endPoint y: 89, distance: 138.7
click at [48, 89] on div "Order in transit 01LA - CARR BDL 12OZ CAN CAN PK 12/12 CAN Unit Los Angeles Bre…" at bounding box center [284, 146] width 569 height 262
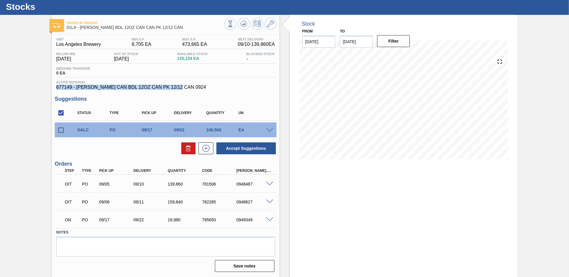
click at [189, 87] on span "677149 - [PERSON_NAME] CAN BDL 12OZ CAN PK 12/12 CAN 0924" at bounding box center [165, 87] width 219 height 5
drag, startPoint x: 188, startPoint y: 92, endPoint x: 56, endPoint y: 82, distance: 133.1
click at [56, 82] on div "Unit Los Angeles Brewery MIN S.P. 8,705 EA MAX S.P. 473,665 EA Next Delivery 09…" at bounding box center [166, 154] width 228 height 239
click at [194, 84] on span "Active Material" at bounding box center [165, 82] width 219 height 4
click at [206, 81] on span "Active Material" at bounding box center [165, 82] width 219 height 4
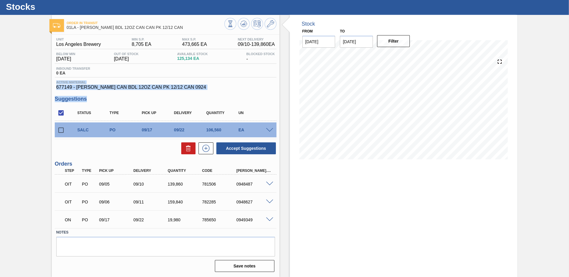
click at [209, 90] on span "677149 - [PERSON_NAME] CAN BDL 12OZ CAN PK 12/12 CAN 0924" at bounding box center [165, 87] width 219 height 5
click at [244, 151] on button "Accept Suggestions" at bounding box center [246, 148] width 60 height 12
click at [61, 129] on input "checkbox" at bounding box center [61, 130] width 13 height 13
click at [238, 146] on button "Accept Suggestions" at bounding box center [246, 148] width 60 height 12
checkbox input "false"
